Goal: Task Accomplishment & Management: Manage account settings

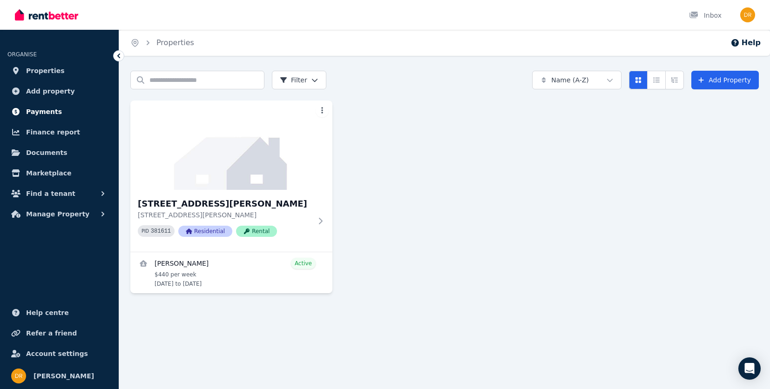
click at [42, 112] on span "Payments" at bounding box center [44, 111] width 36 height 11
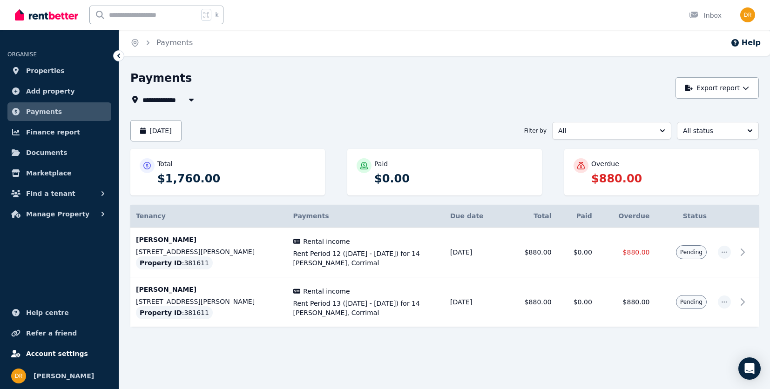
click at [45, 351] on span "Account settings" at bounding box center [57, 353] width 62 height 11
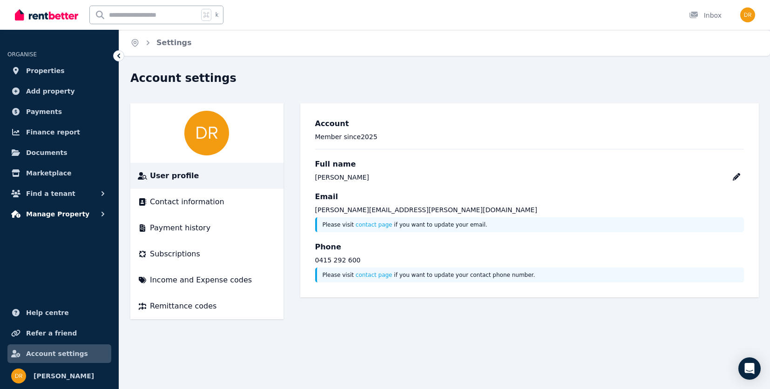
click at [45, 215] on span "Manage Property" at bounding box center [57, 214] width 63 height 11
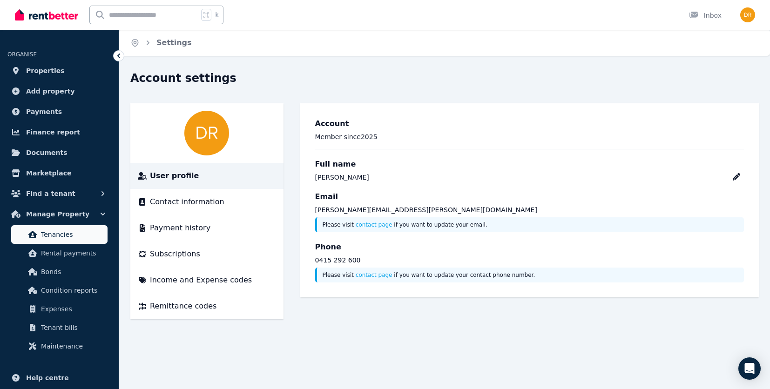
click at [50, 237] on span "Tenancies" at bounding box center [72, 234] width 63 height 11
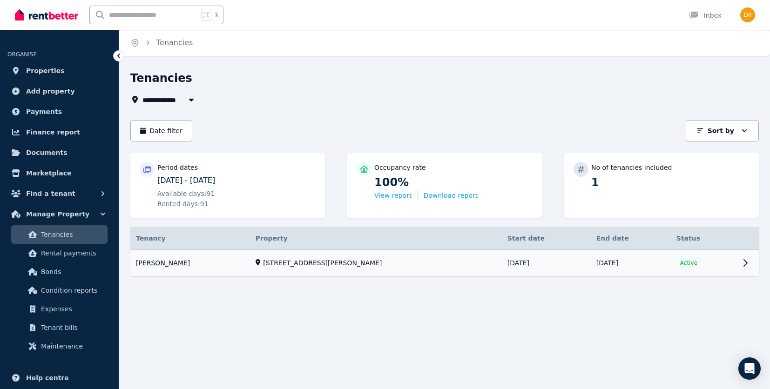
click at [162, 264] on link "View property details" at bounding box center [444, 263] width 628 height 27
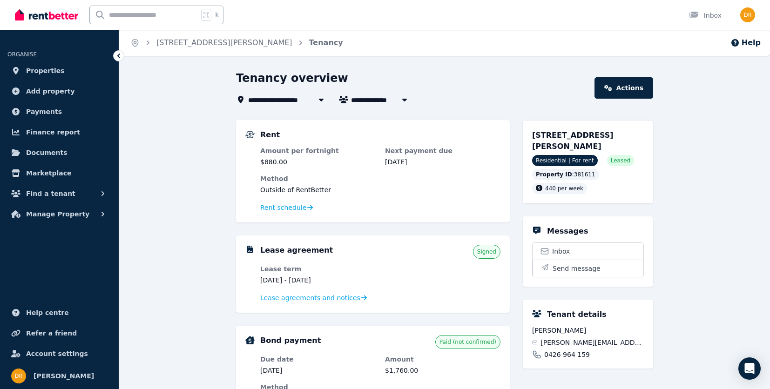
click at [405, 99] on icon "button" at bounding box center [404, 100] width 5 height 3
type input "**********"
click at [503, 83] on div "Tenancy overview" at bounding box center [412, 80] width 353 height 18
click at [617, 88] on link "Actions" at bounding box center [623, 87] width 59 height 21
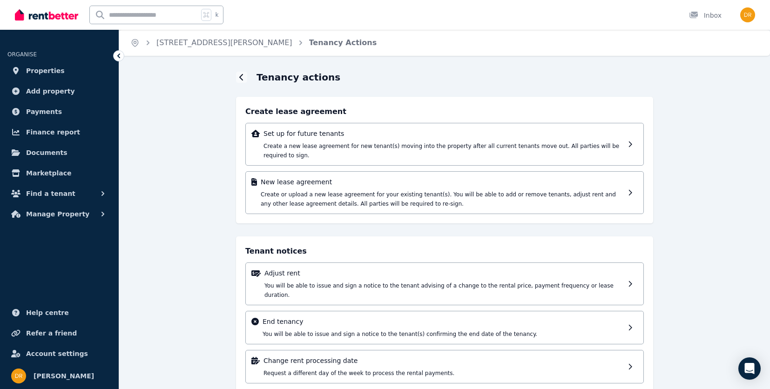
scroll to position [11, 0]
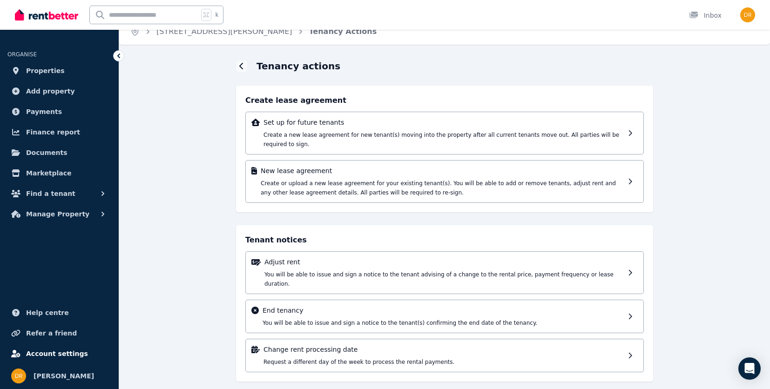
click at [45, 347] on link "Account settings" at bounding box center [59, 353] width 104 height 19
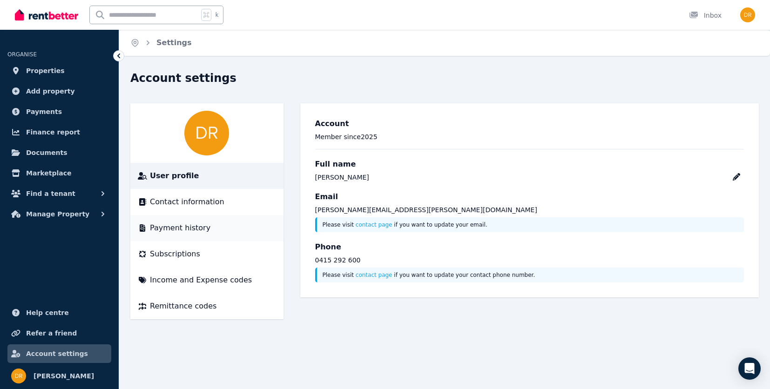
click at [169, 227] on span "Payment history" at bounding box center [180, 227] width 61 height 11
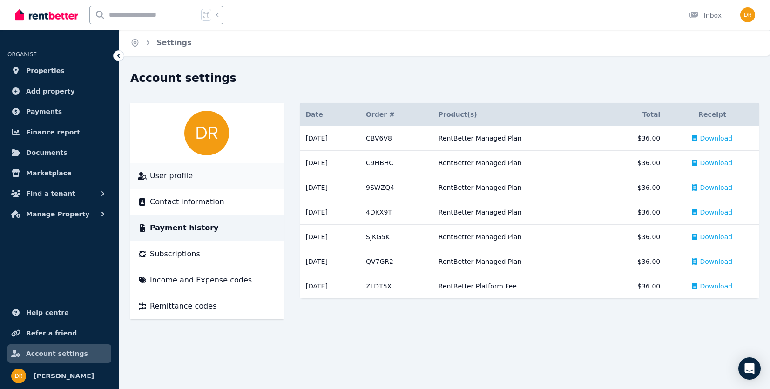
click at [168, 175] on span "User profile" at bounding box center [171, 175] width 43 height 11
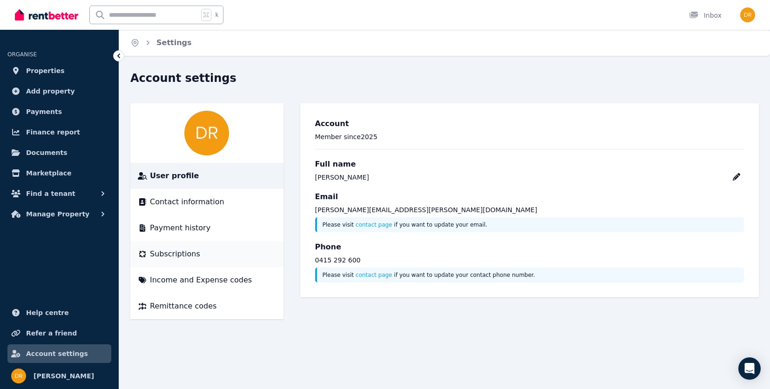
click at [169, 254] on span "Subscriptions" at bounding box center [175, 254] width 50 height 11
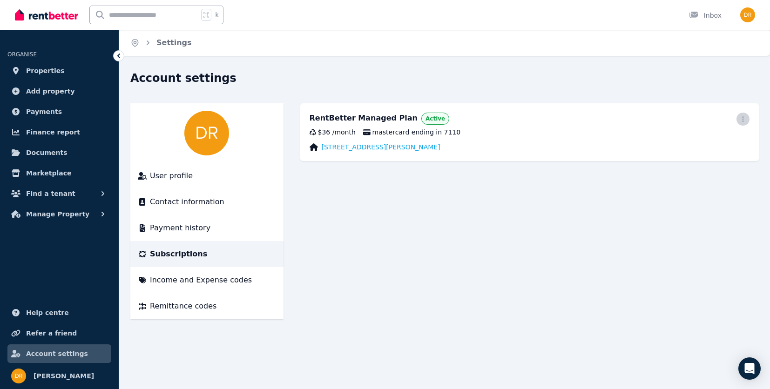
click at [737, 118] on span "button" at bounding box center [742, 119] width 13 height 13
click at [681, 143] on span "Update payment method" at bounding box center [701, 150] width 82 height 22
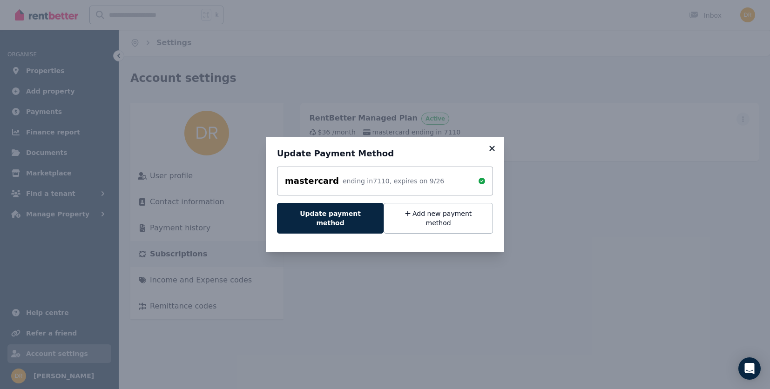
click at [490, 151] on icon at bounding box center [491, 148] width 5 height 5
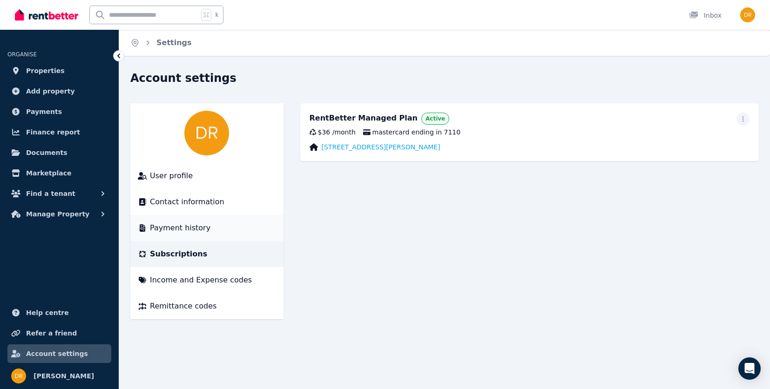
click at [173, 227] on span "Payment history" at bounding box center [180, 227] width 61 height 11
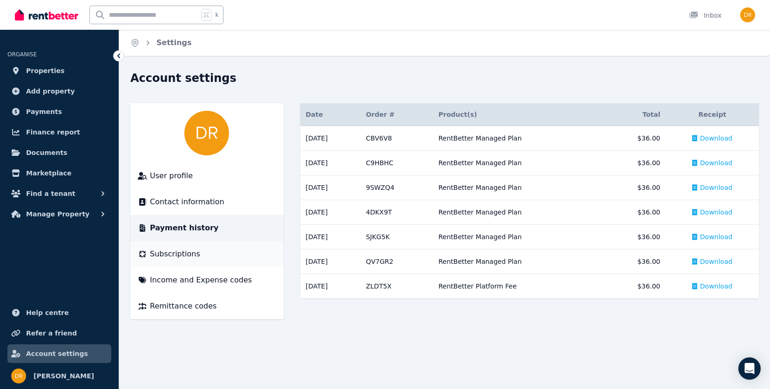
click at [177, 255] on span "Subscriptions" at bounding box center [175, 254] width 50 height 11
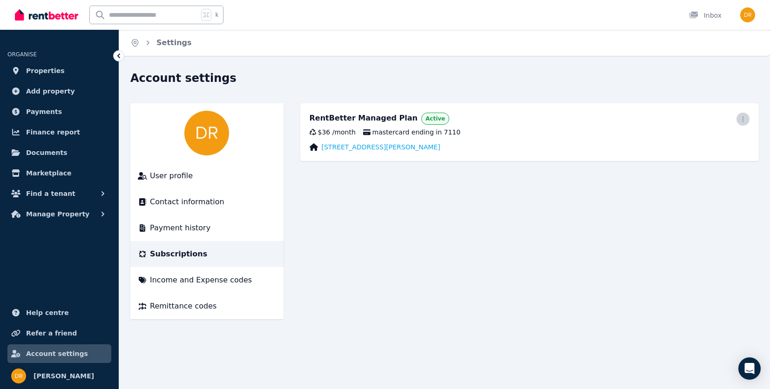
click at [743, 116] on icon "button" at bounding box center [742, 119] width 7 height 7
click at [680, 140] on span "Update payment method" at bounding box center [701, 150] width 82 height 22
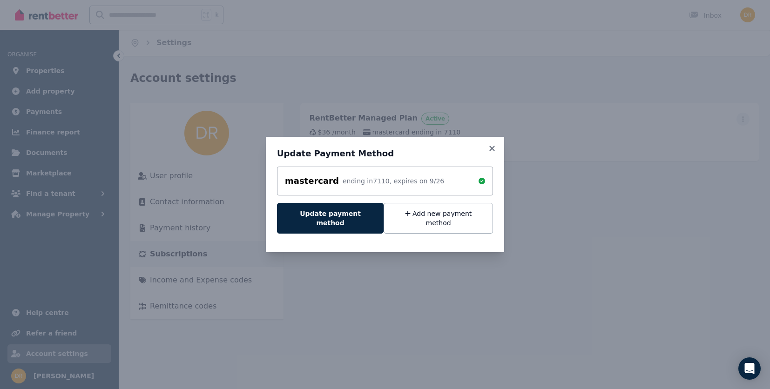
click at [442, 220] on button "Add new payment method" at bounding box center [438, 218] width 109 height 31
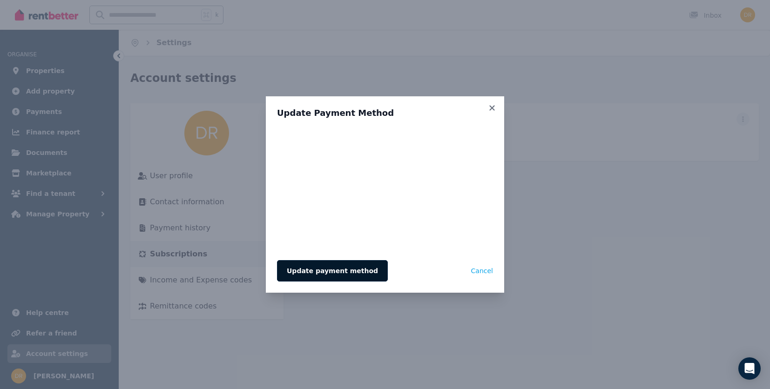
click at [322, 271] on button "Update payment method" at bounding box center [332, 270] width 111 height 21
